Goal: Task Accomplishment & Management: Complete application form

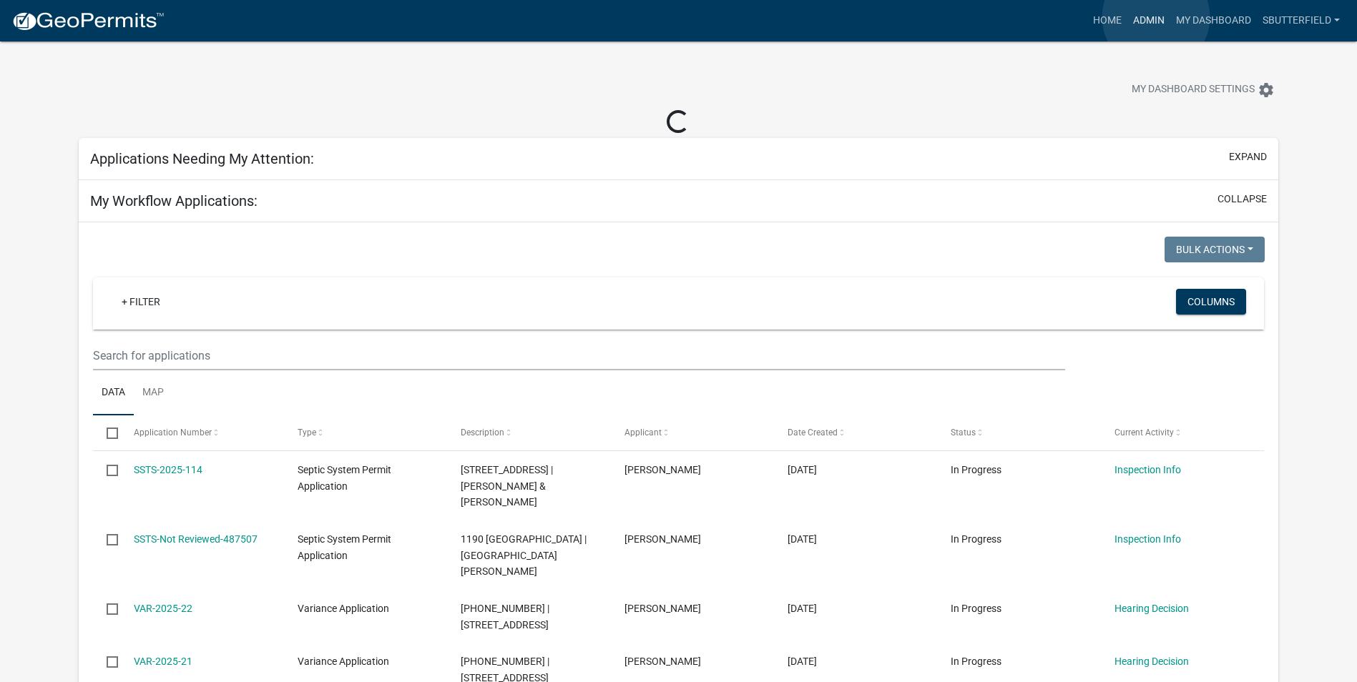
click at [1156, 17] on link "Admin" at bounding box center [1148, 20] width 43 height 27
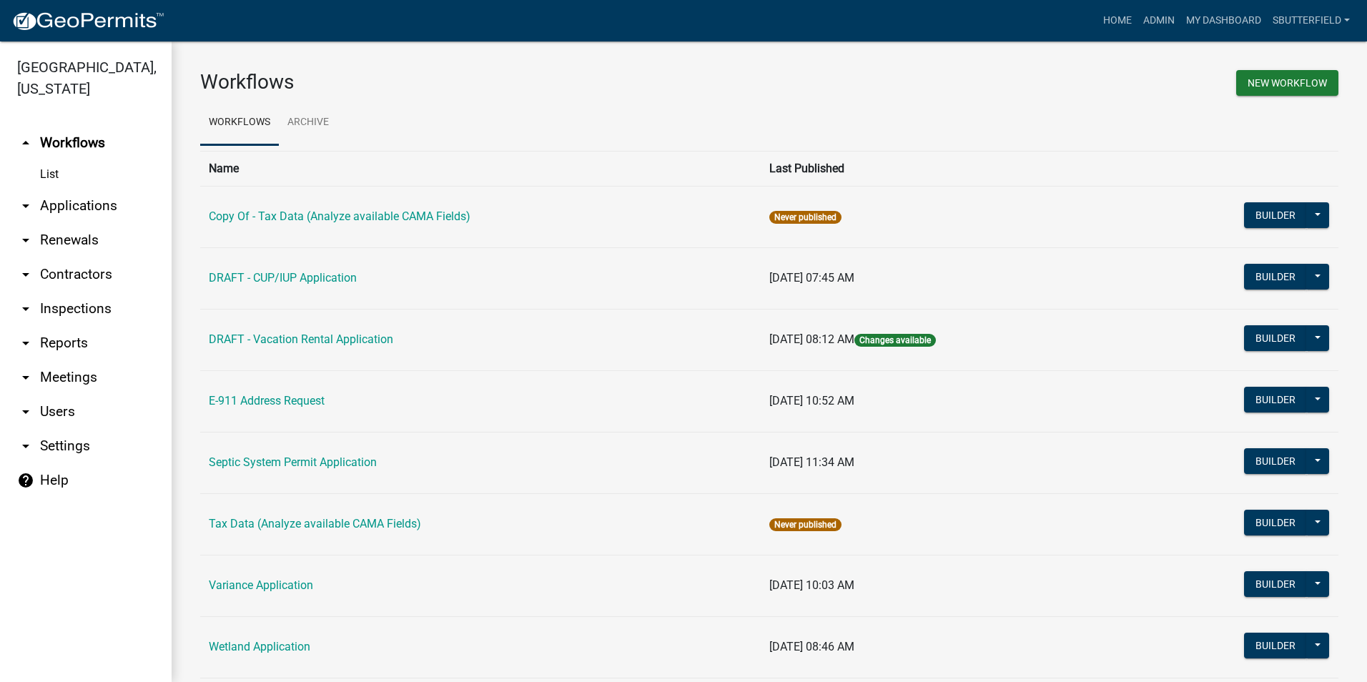
click at [22, 205] on icon "arrow_drop_down" at bounding box center [25, 205] width 17 height 17
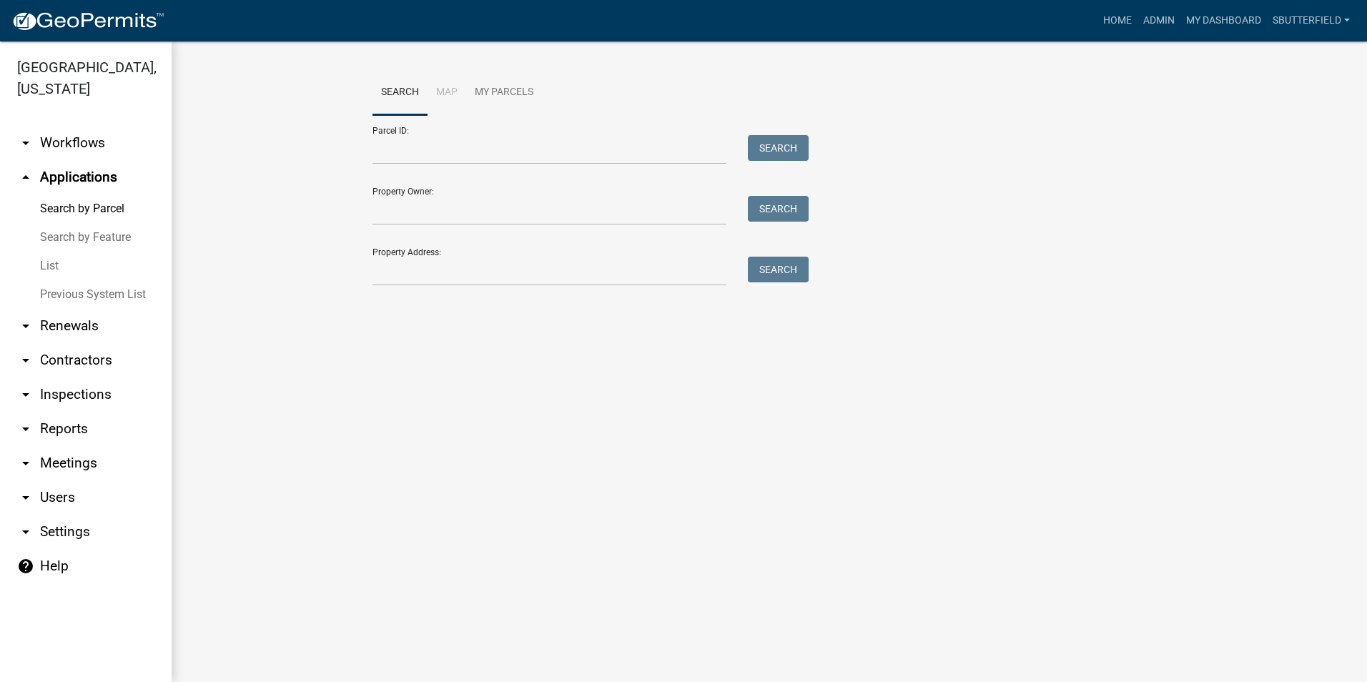
drag, startPoint x: 51, startPoint y: 270, endPoint x: 53, endPoint y: 261, distance: 9.5
click at [50, 268] on link "List" at bounding box center [86, 266] width 172 height 29
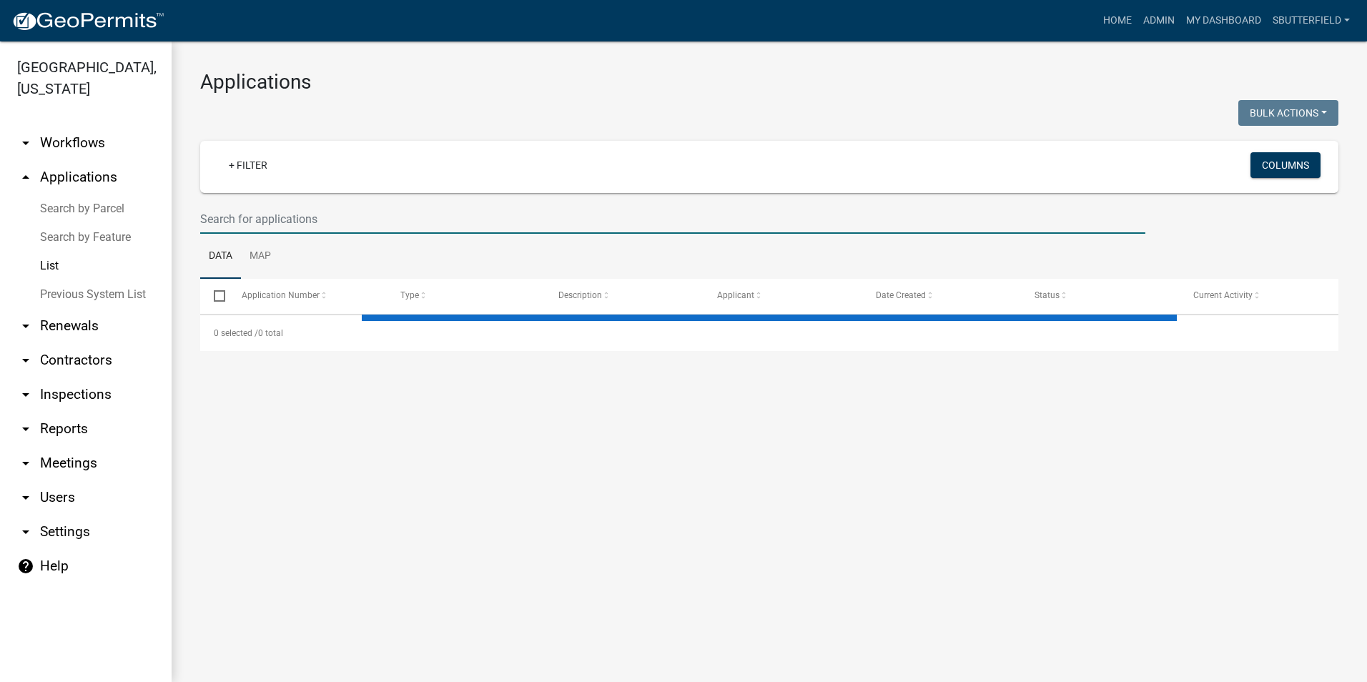
click at [325, 213] on input "text" at bounding box center [672, 219] width 945 height 29
select select "1: 25"
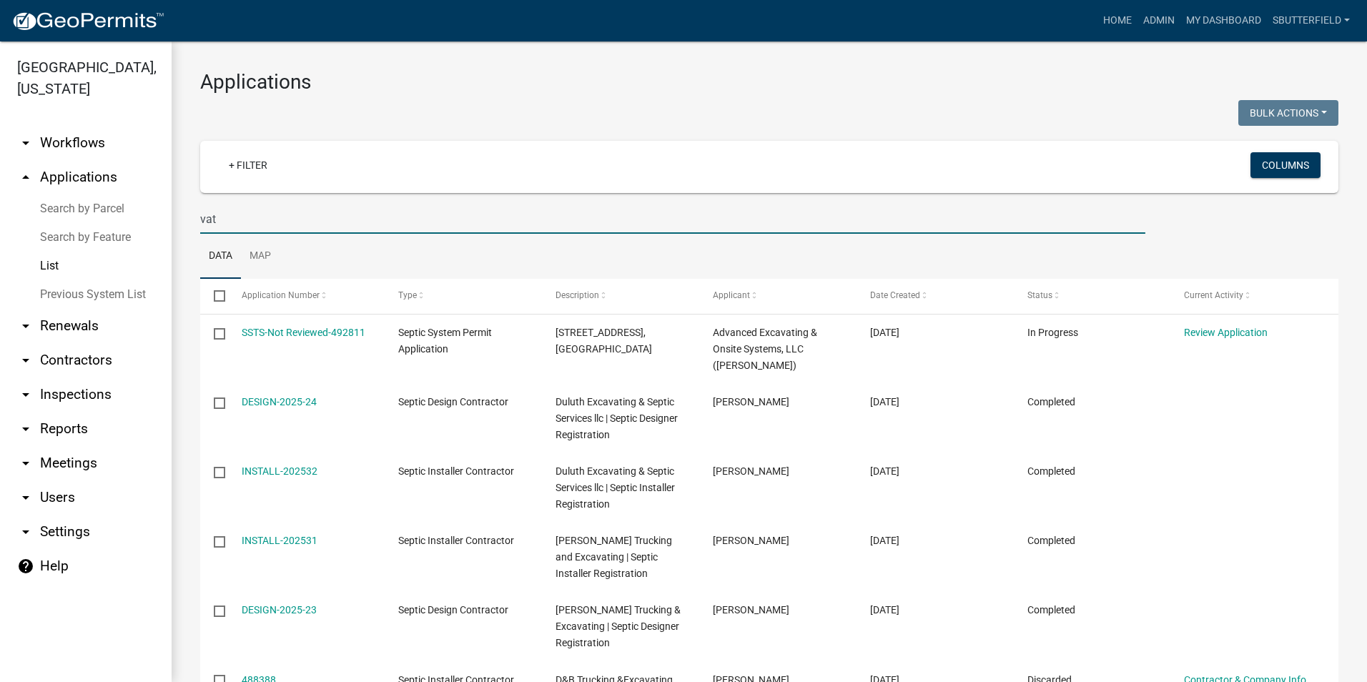
drag, startPoint x: 276, startPoint y: 213, endPoint x: 132, endPoint y: 217, distance: 144.5
click at [132, 217] on div "[GEOGRAPHIC_DATA], [US_STATE] arrow_drop_down Workflows List arrow_drop_up Appl…" at bounding box center [683, 361] width 1367 height 641
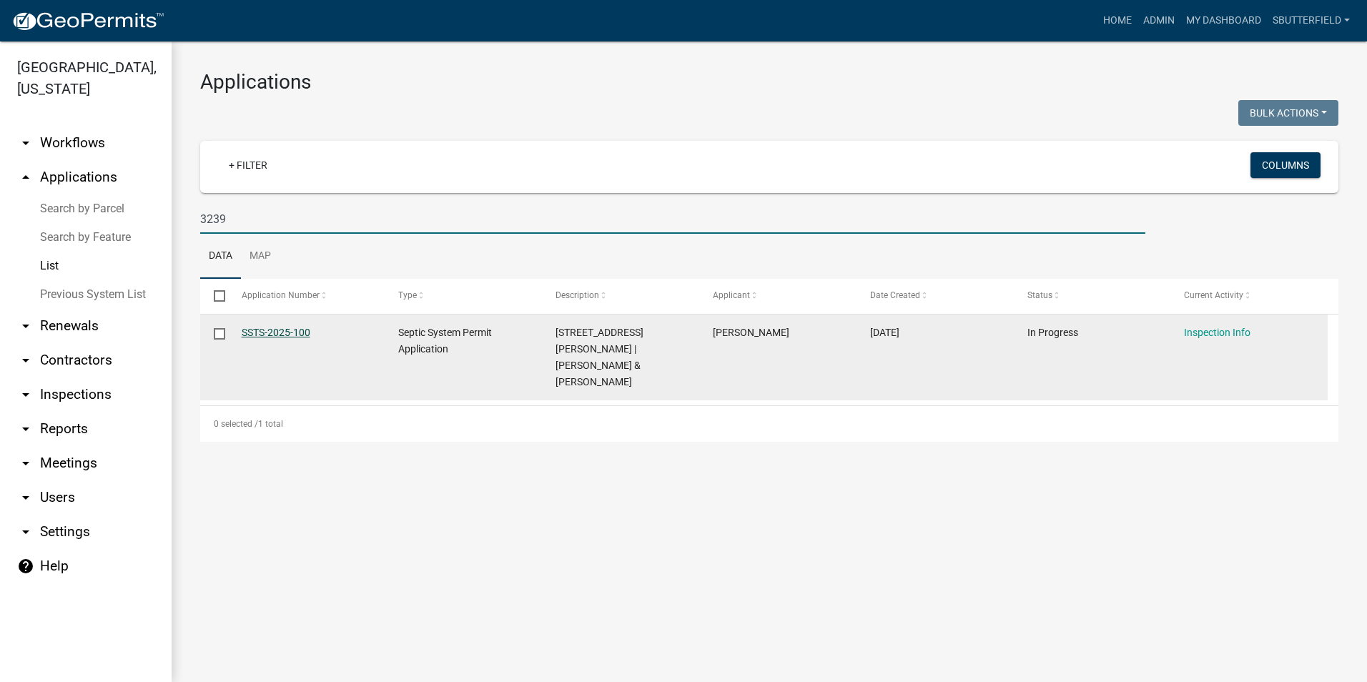
type input "3239"
click at [273, 330] on link "SSTS-2025-100" at bounding box center [276, 332] width 69 height 11
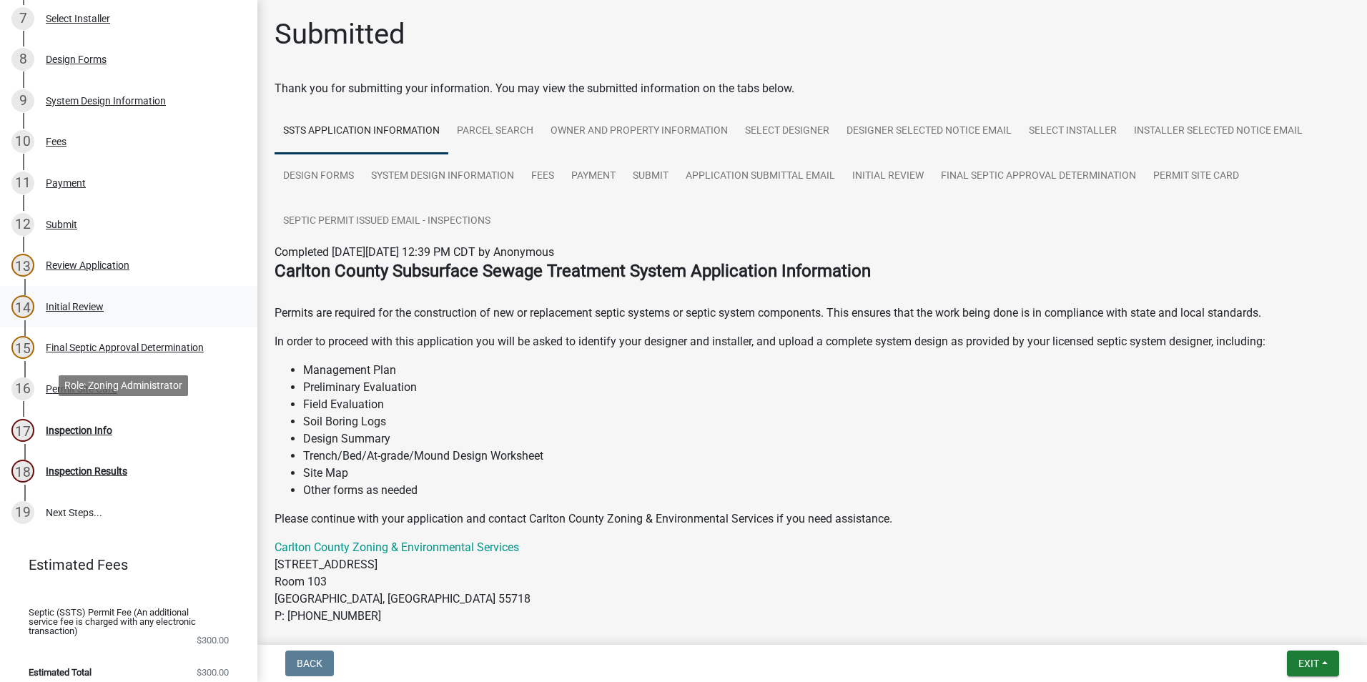
scroll to position [501, 0]
drag, startPoint x: 245, startPoint y: 438, endPoint x: 269, endPoint y: 152, distance: 287.1
click at [269, 152] on div "Septic System Permit Application SSTS-2025-100 Edit View Summary Notes Show ema…" at bounding box center [683, 341] width 1367 height 682
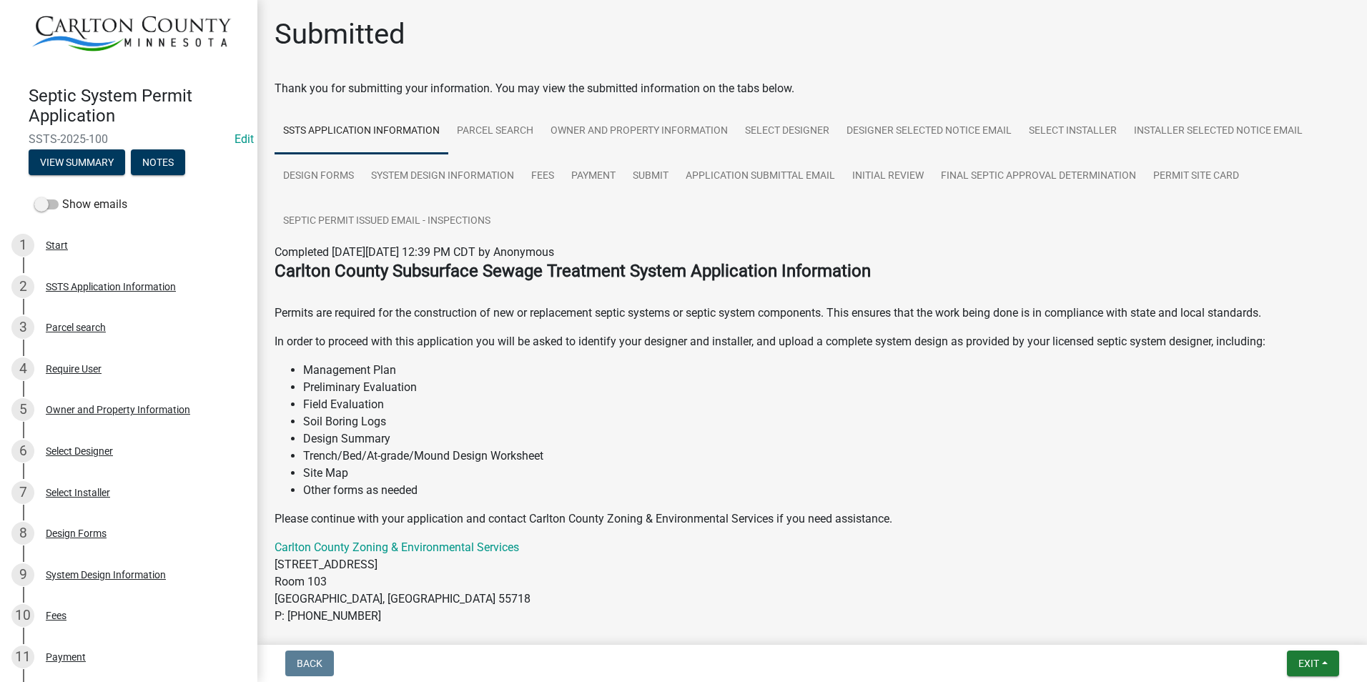
scroll to position [0, 0]
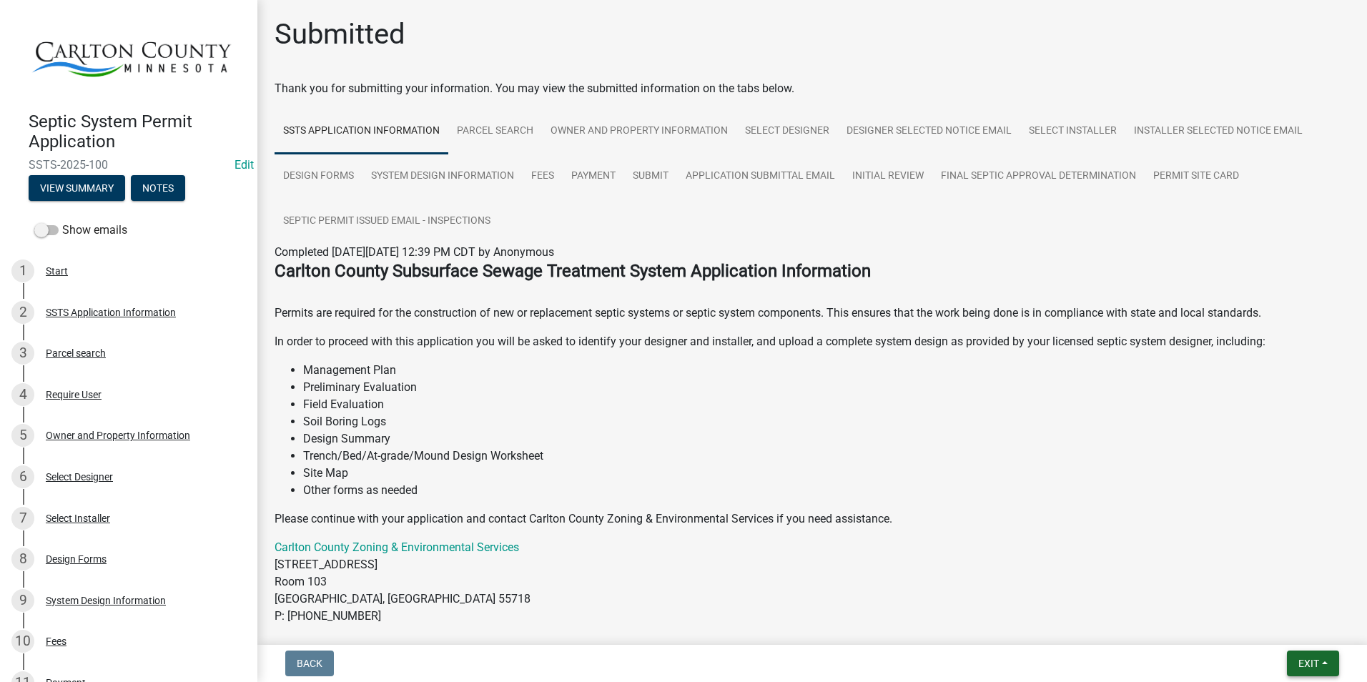
drag, startPoint x: 1309, startPoint y: 661, endPoint x: 1294, endPoint y: 673, distance: 18.9
click at [1309, 659] on span "Exit" at bounding box center [1309, 663] width 21 height 11
click at [1273, 626] on button "Save & Exit" at bounding box center [1282, 626] width 114 height 34
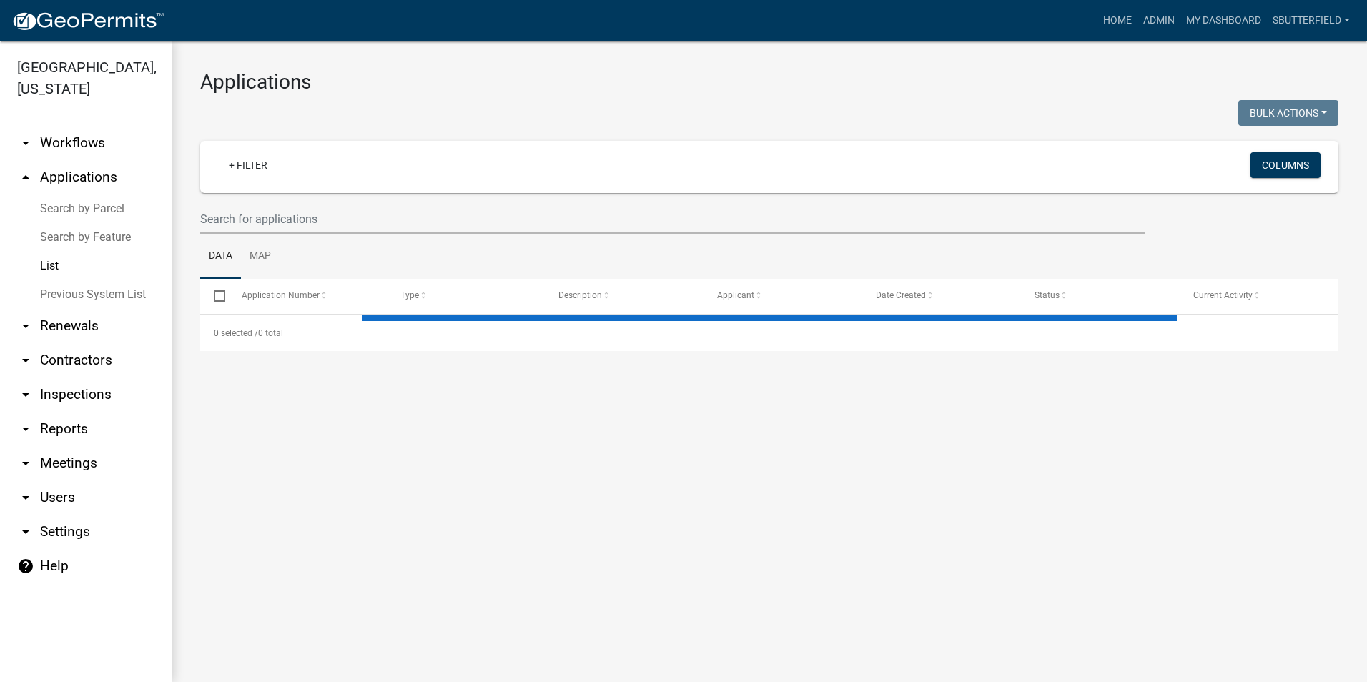
select select "1: 25"
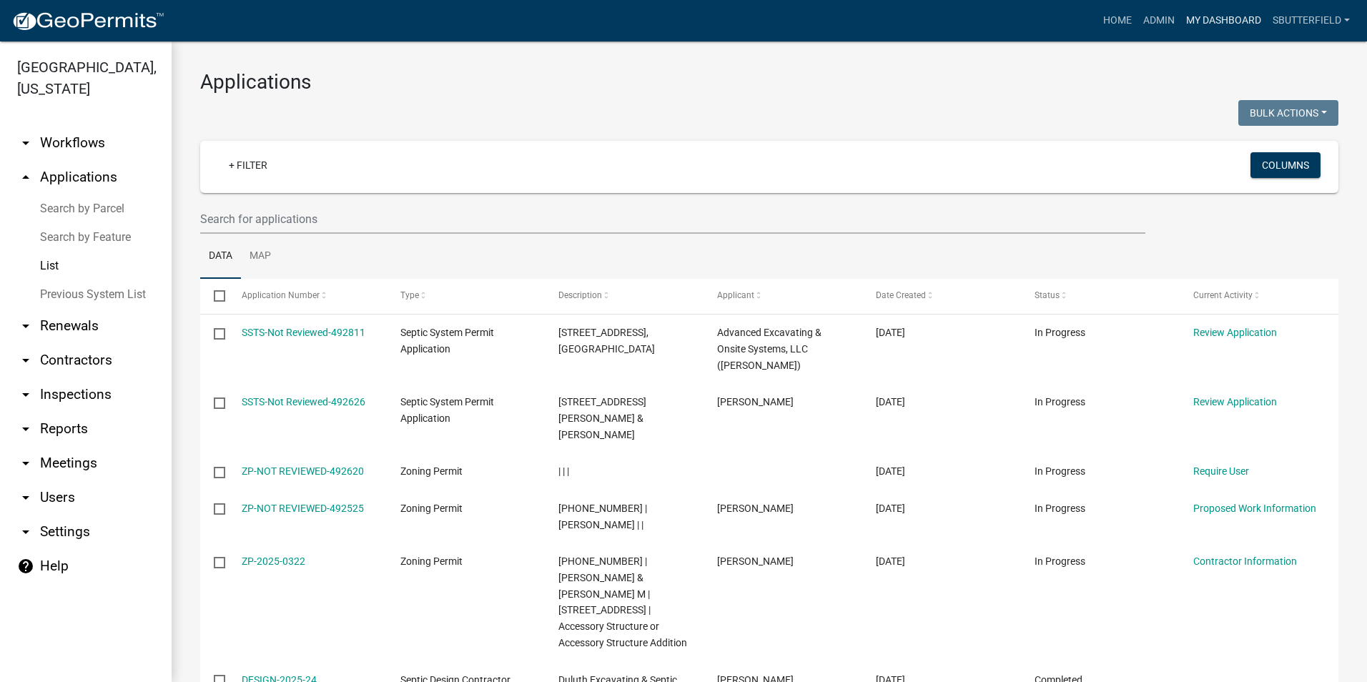
click at [1224, 17] on link "My Dashboard" at bounding box center [1224, 20] width 87 height 27
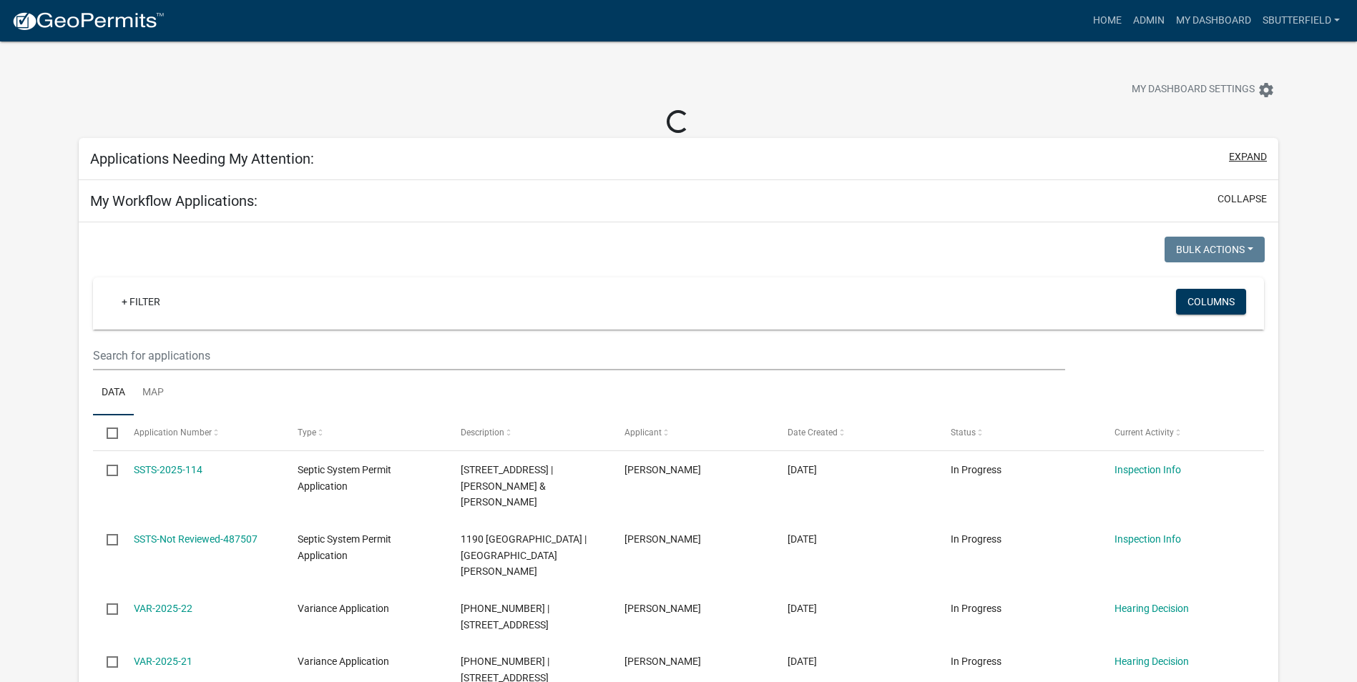
click at [1256, 152] on button "expand" at bounding box center [1248, 156] width 38 height 15
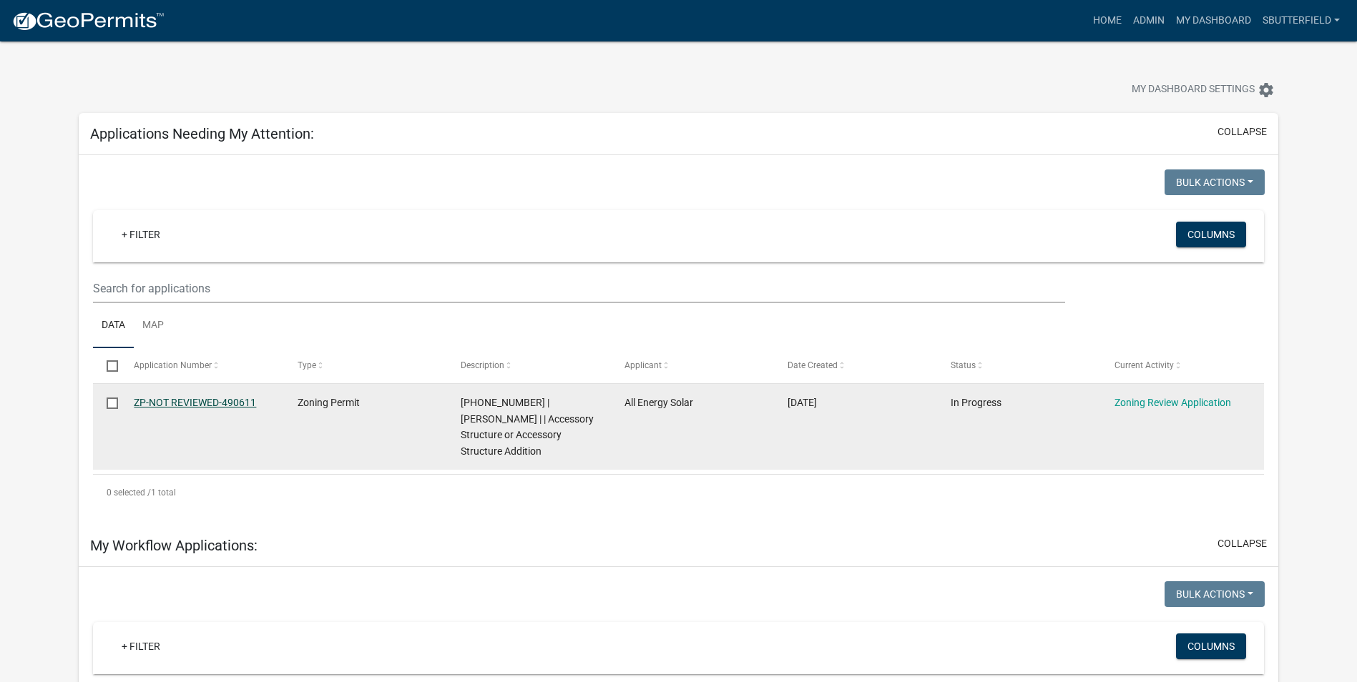
click at [214, 401] on link "ZP-NOT REVIEWED-490611" at bounding box center [195, 402] width 122 height 11
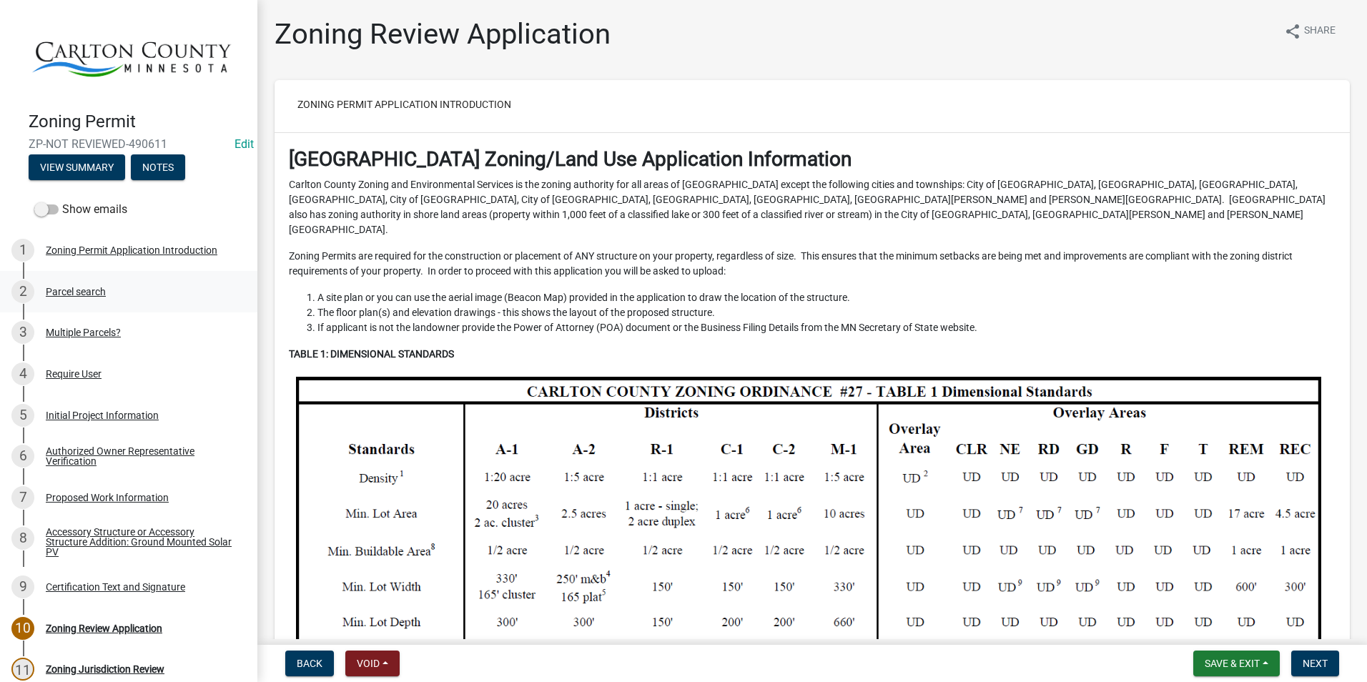
click at [87, 287] on div "Parcel search" at bounding box center [76, 292] width 60 height 10
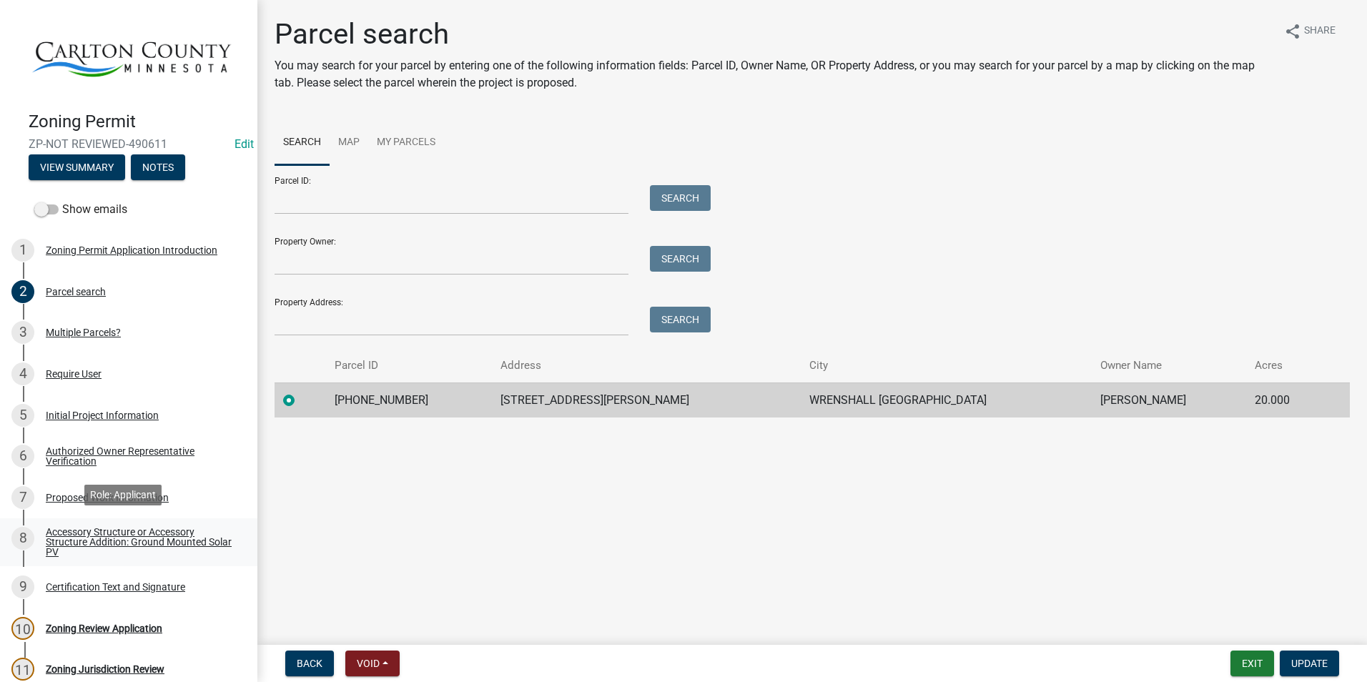
click at [129, 531] on div "Accessory Structure or Accessory Structure Addition: Ground Mounted Solar PV" at bounding box center [140, 542] width 189 height 30
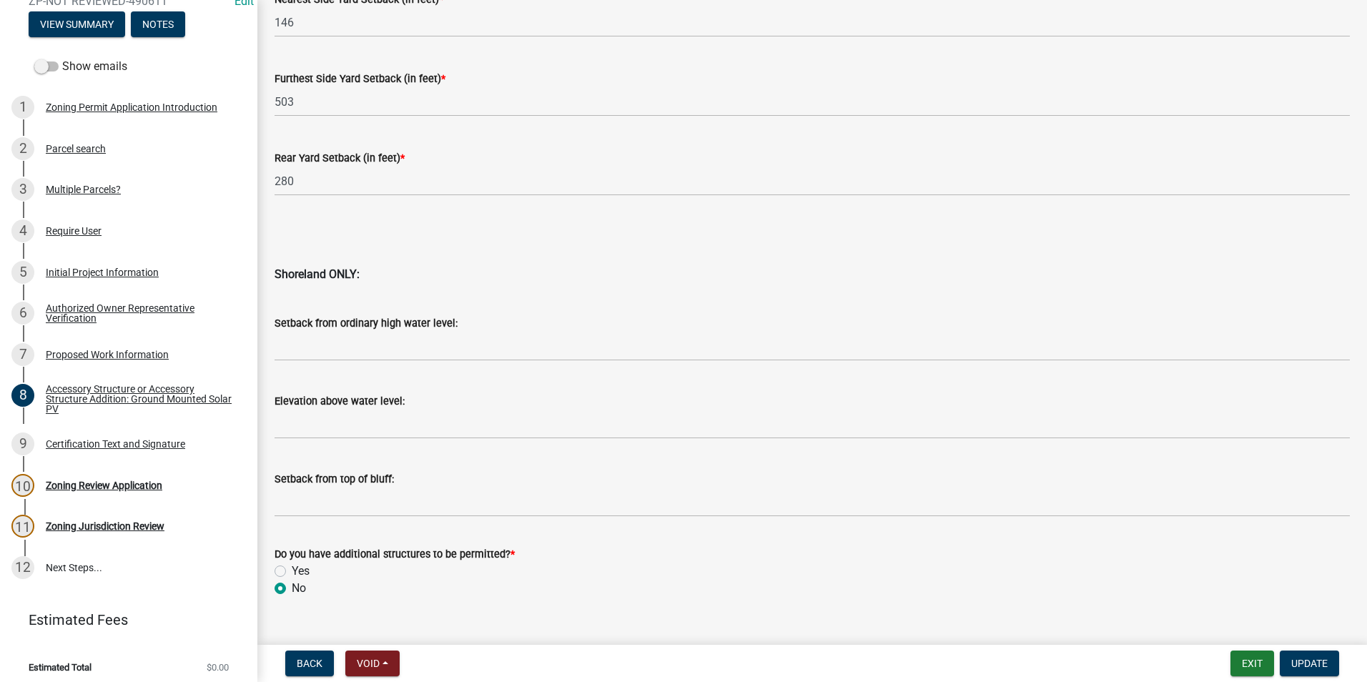
scroll to position [1385, 0]
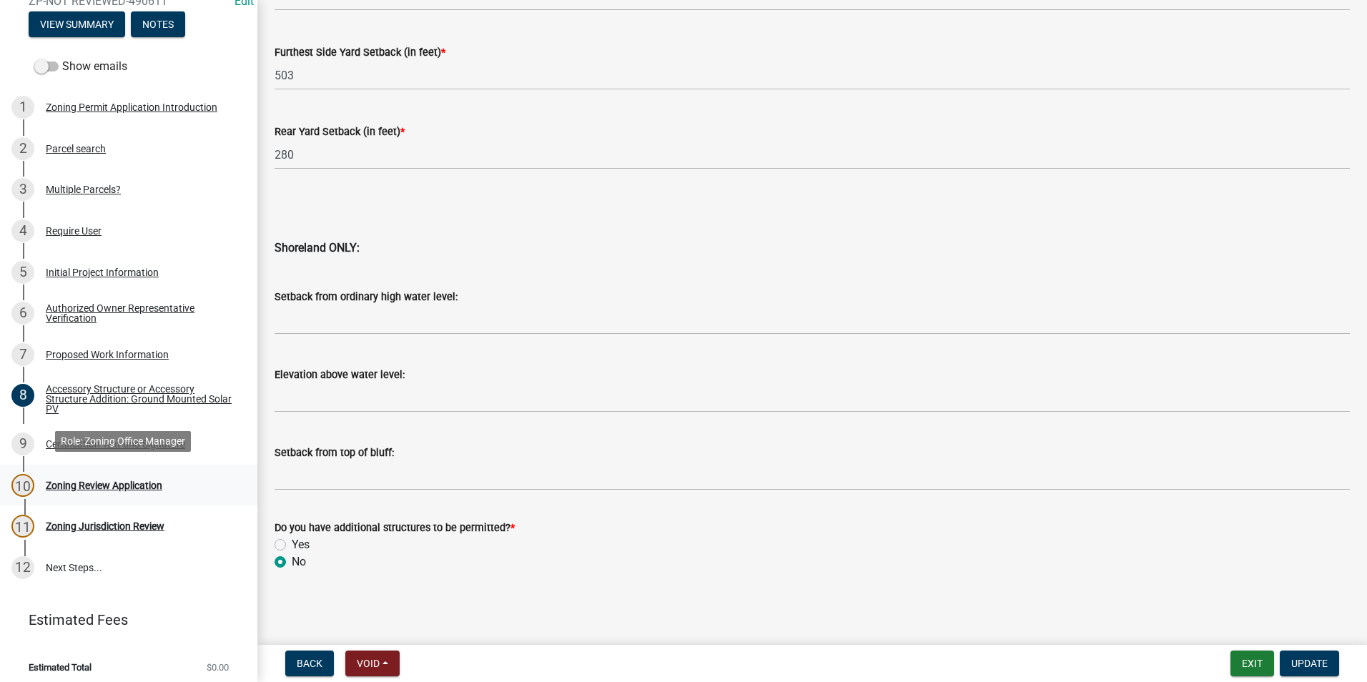
click at [114, 481] on div "Zoning Review Application" at bounding box center [104, 486] width 117 height 10
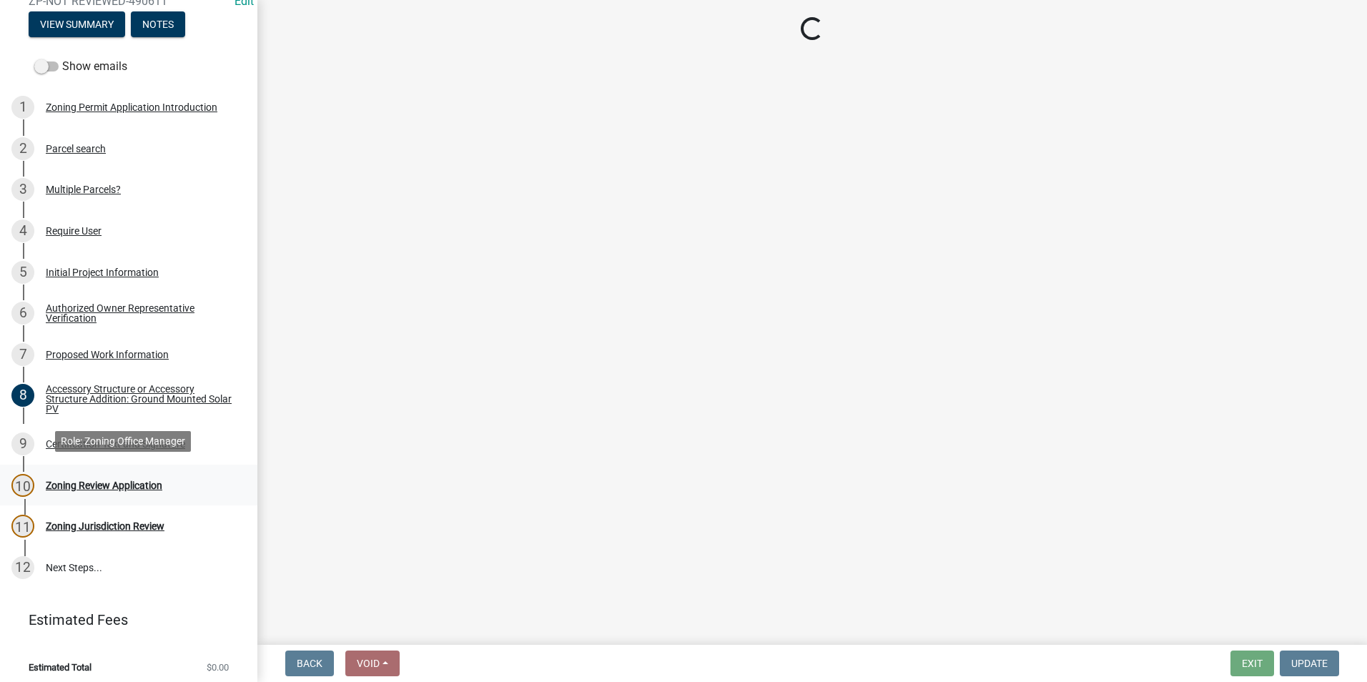
scroll to position [0, 0]
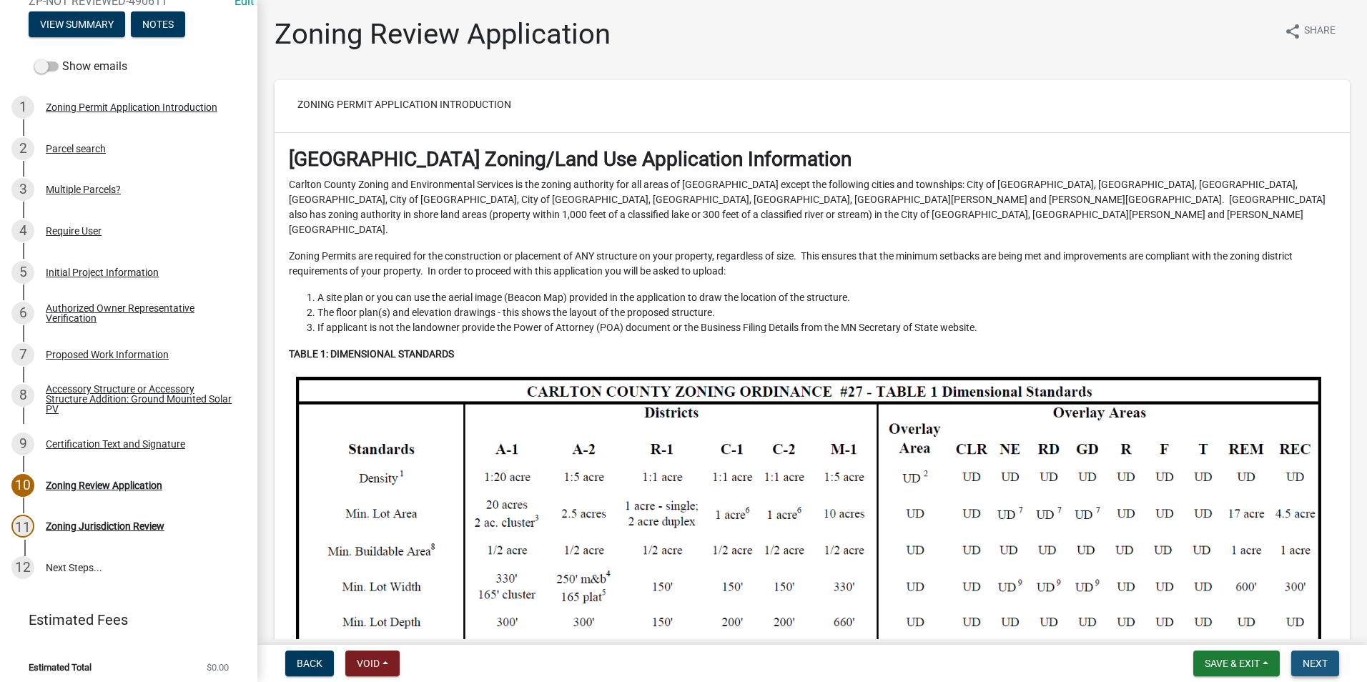
click at [1318, 659] on span "Next" at bounding box center [1315, 663] width 25 height 11
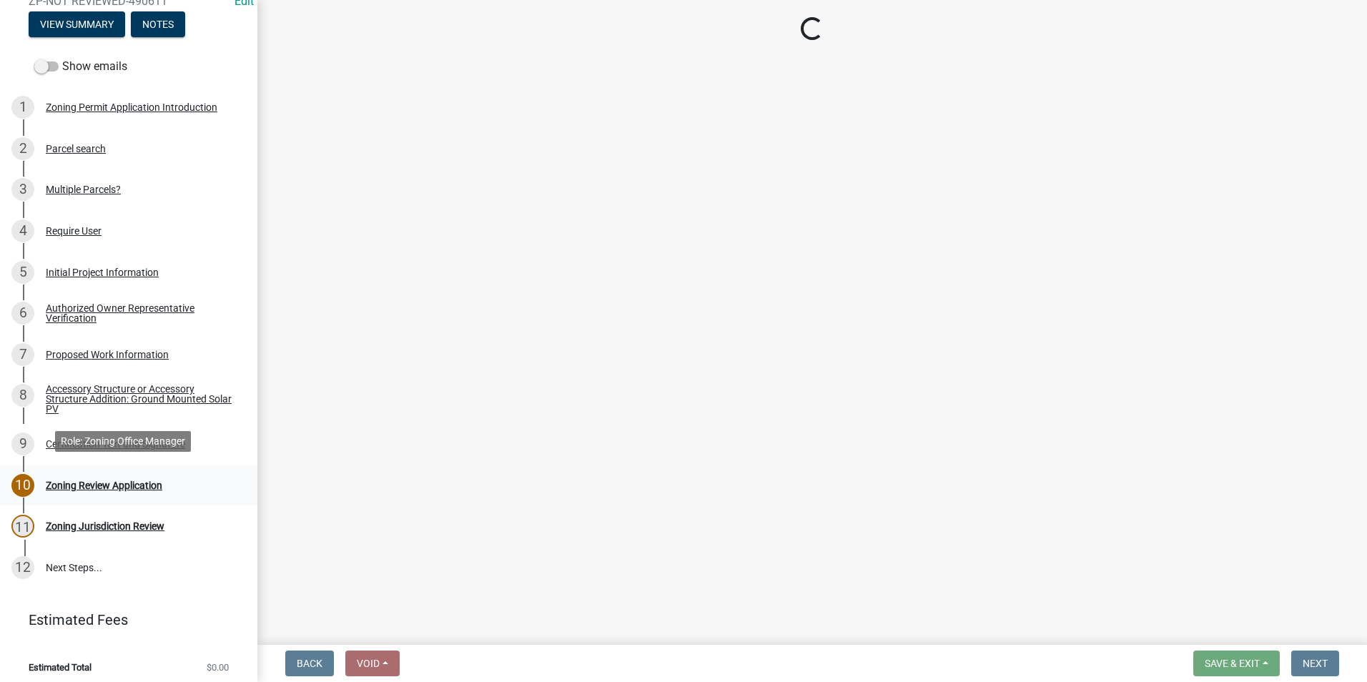
click at [111, 481] on div "Zoning Review Application" at bounding box center [104, 486] width 117 height 10
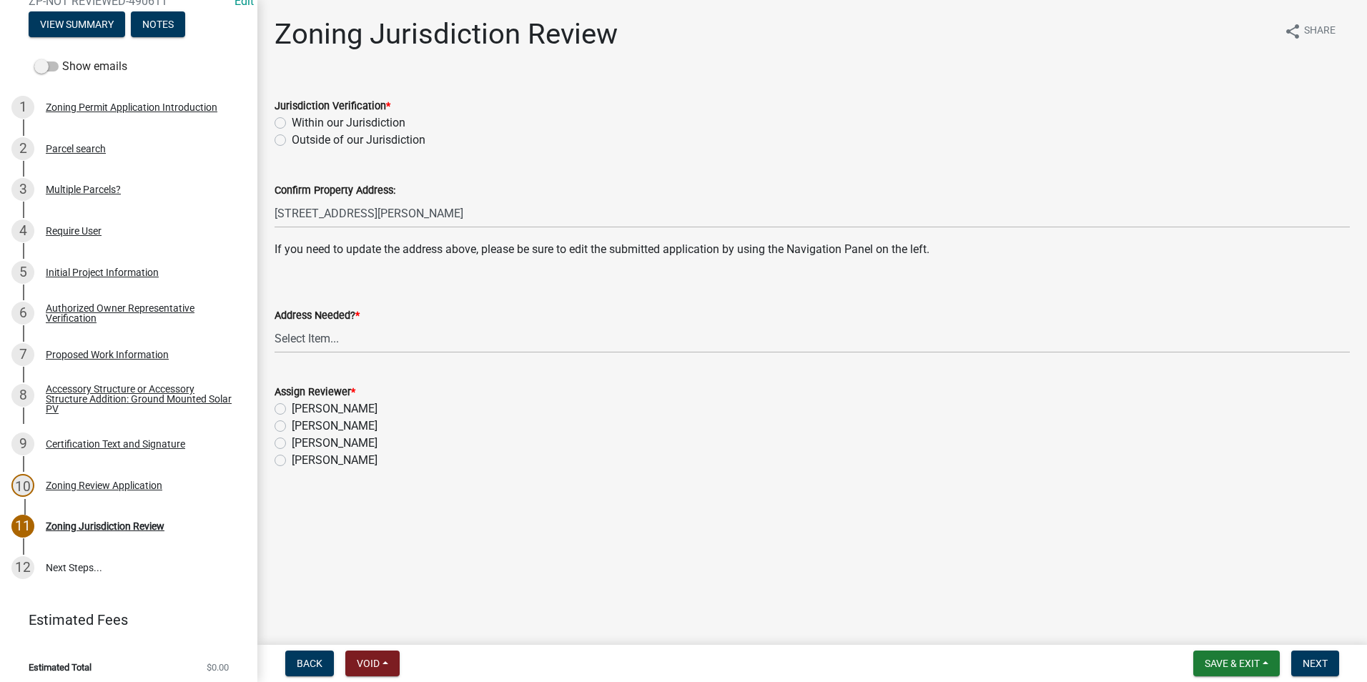
click at [282, 117] on div "Within our Jurisdiction" at bounding box center [813, 122] width 1076 height 17
click at [292, 128] on label "Within our Jurisdiction" at bounding box center [349, 122] width 114 height 17
click at [292, 124] on input "Within our Jurisdiction" at bounding box center [296, 118] width 9 height 9
radio input "true"
click at [320, 337] on select "Select Item... Yes No" at bounding box center [813, 338] width 1076 height 29
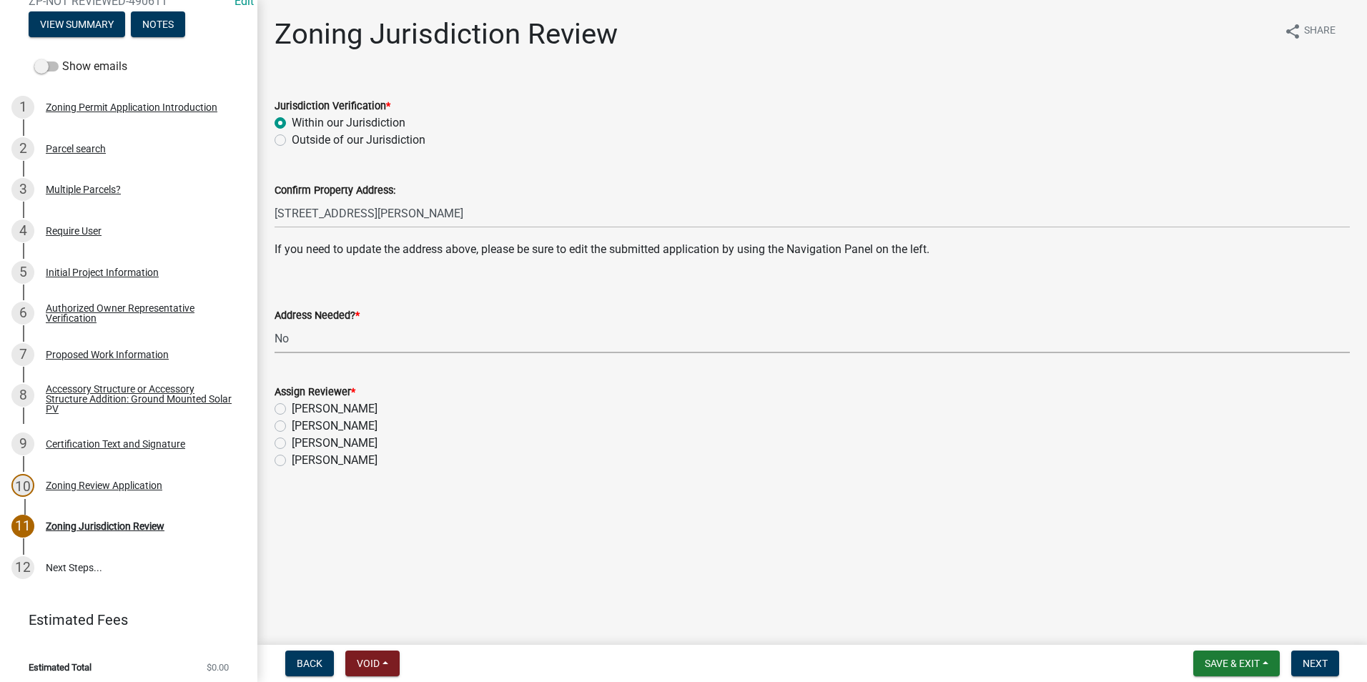
click at [275, 324] on select "Select Item... Yes No" at bounding box center [813, 338] width 1076 height 29
select select "aade736b-b8ba-42e5-ae4c-e00a265c1909"
click at [292, 424] on label "[PERSON_NAME]" at bounding box center [335, 426] width 86 height 17
click at [292, 424] on input "[PERSON_NAME]" at bounding box center [296, 422] width 9 height 9
radio input "true"
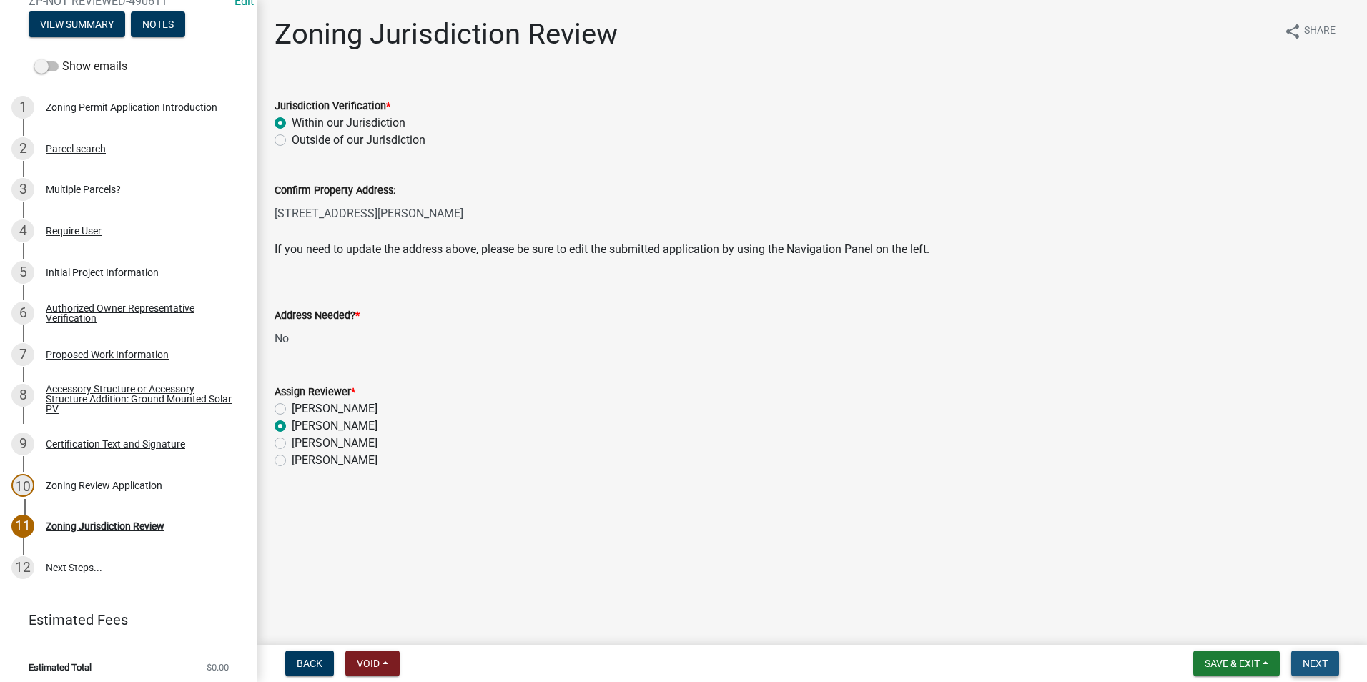
click at [1332, 658] on button "Next" at bounding box center [1315, 664] width 48 height 26
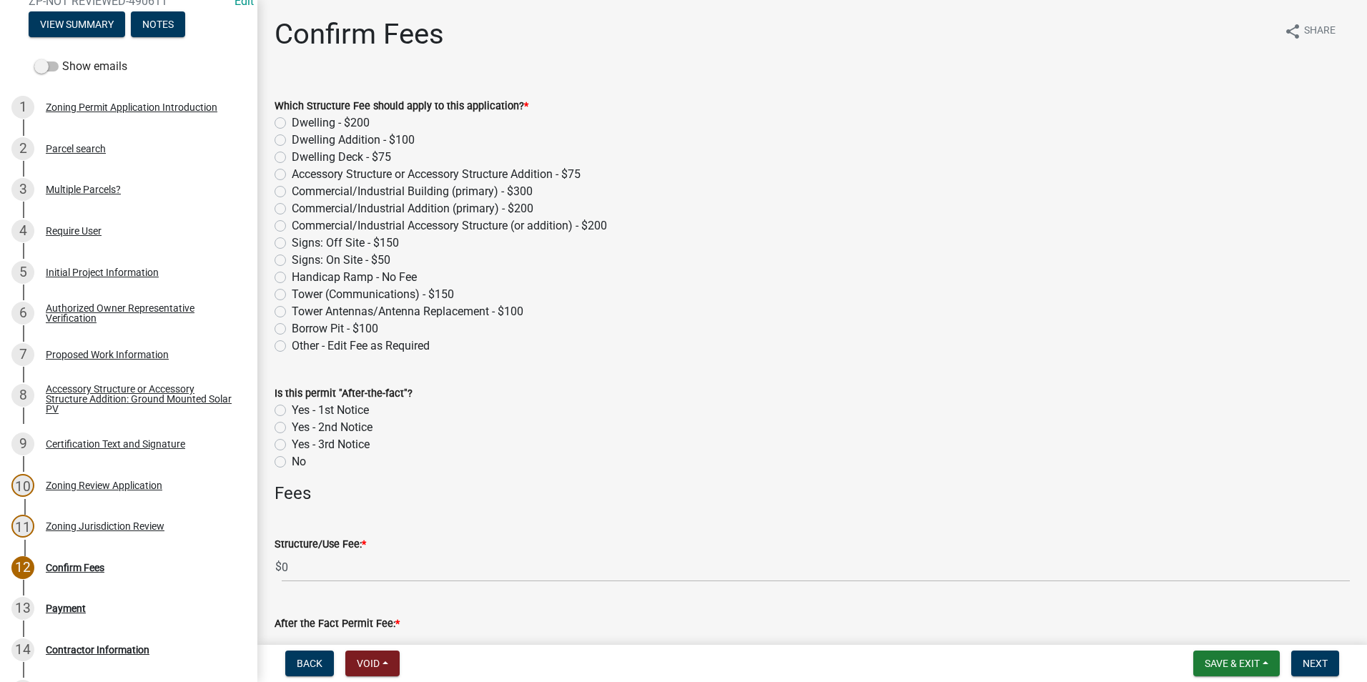
click at [292, 174] on label "Accessory Structure or Accessory Structure Addition - $75" at bounding box center [436, 174] width 289 height 17
click at [292, 174] on input "Accessory Structure or Accessory Structure Addition - $75" at bounding box center [296, 170] width 9 height 9
radio input "true"
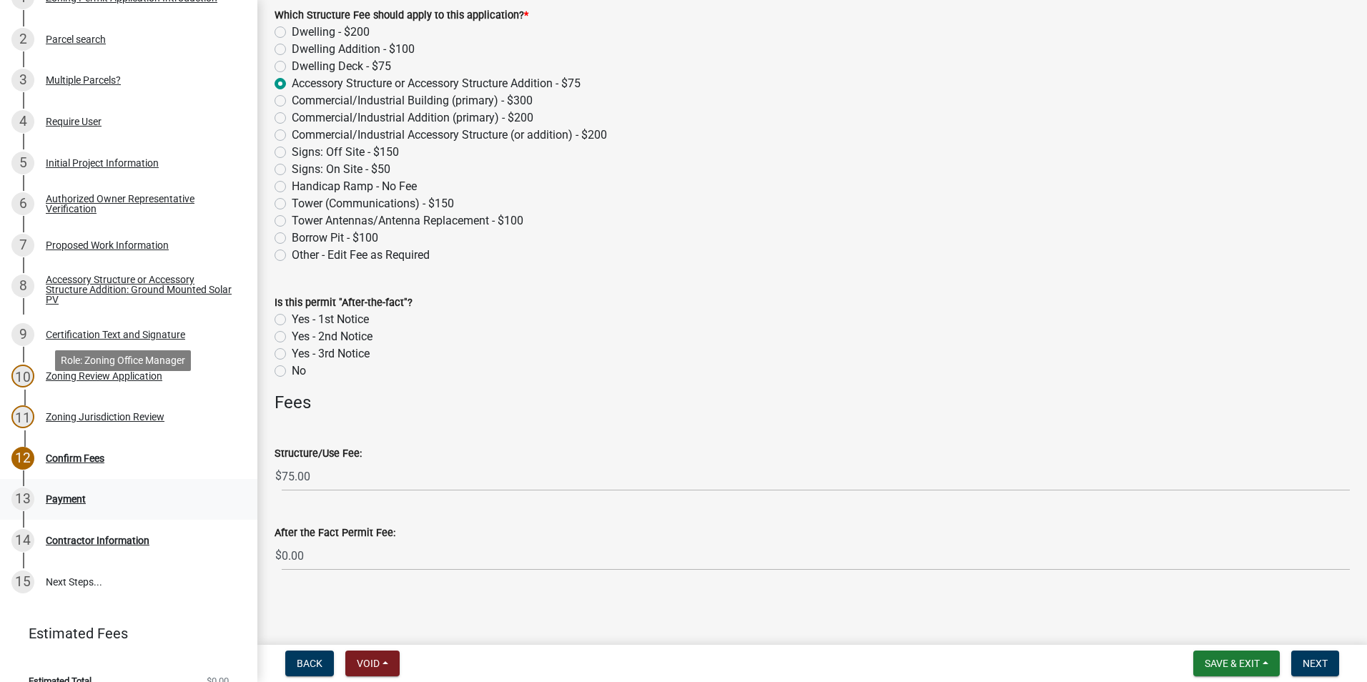
scroll to position [269, 0]
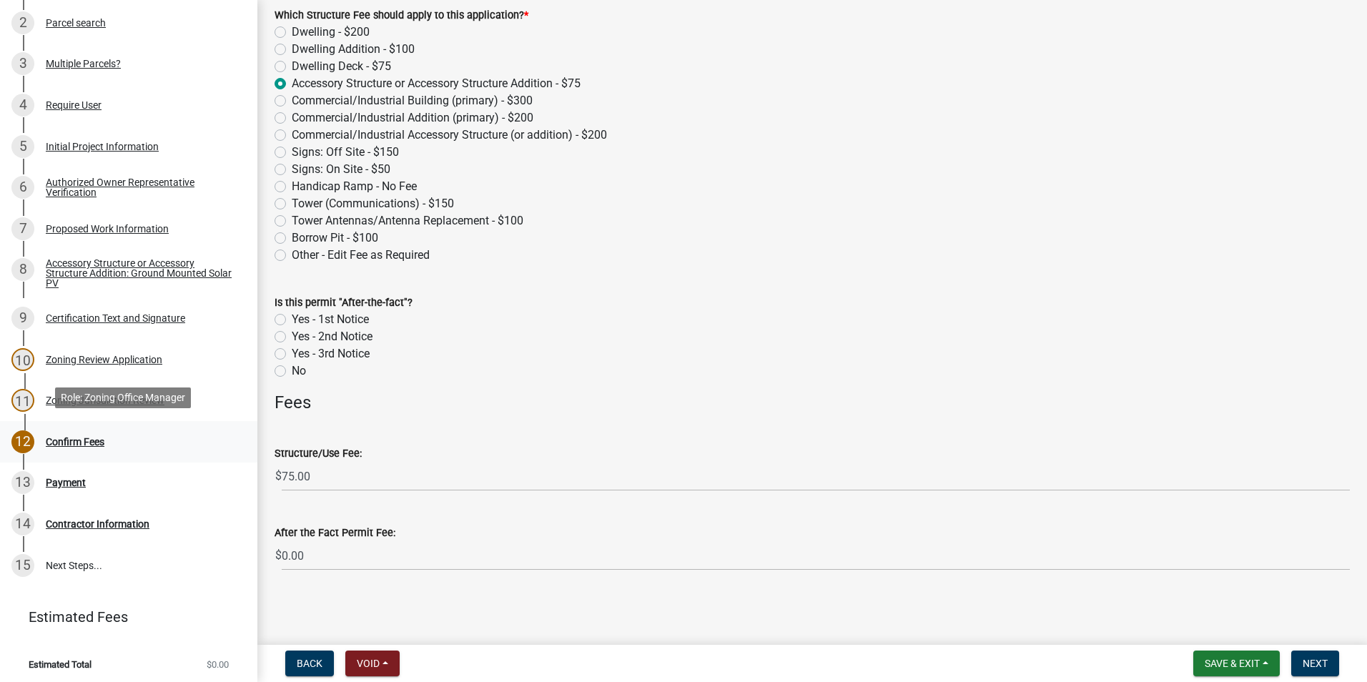
click at [72, 437] on div "Confirm Fees" at bounding box center [75, 442] width 59 height 10
click at [1306, 656] on button "Next" at bounding box center [1315, 664] width 48 height 26
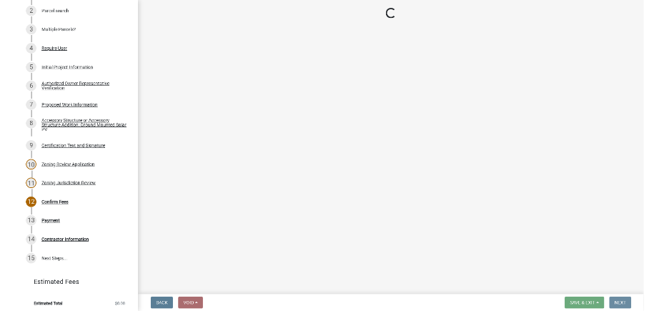
scroll to position [0, 0]
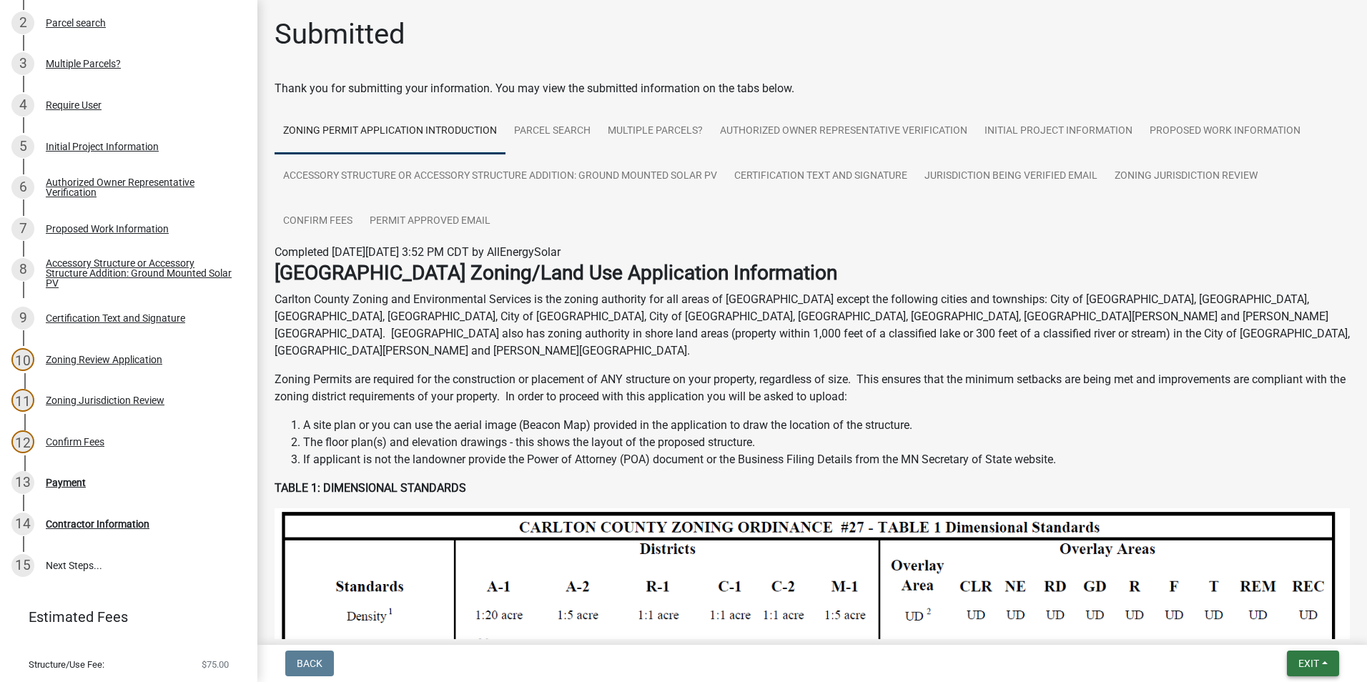
click at [1307, 658] on span "Exit" at bounding box center [1309, 663] width 21 height 11
click at [1288, 623] on button "Save & Exit" at bounding box center [1282, 626] width 114 height 34
